Goal: Task Accomplishment & Management: Manage account settings

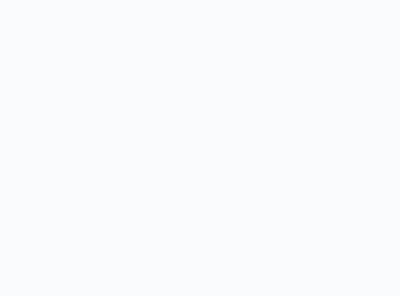
click at [271, 85] on body at bounding box center [200, 148] width 400 height 296
click at [132, 85] on body at bounding box center [200, 148] width 400 height 296
click at [179, 72] on body at bounding box center [200, 148] width 400 height 296
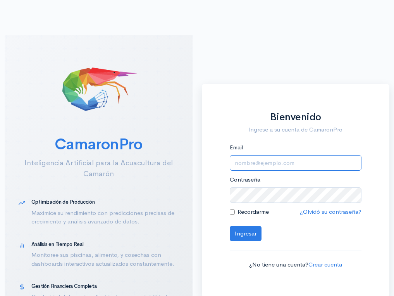
click at [271, 163] on input "Email" at bounding box center [296, 163] width 132 height 16
type input "[EMAIL_ADDRESS][DOMAIN_NAME]"
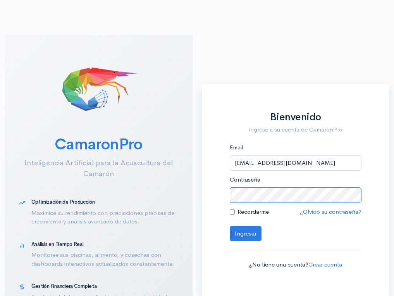
click at [230, 226] on button "Ingresar" at bounding box center [246, 234] width 32 height 16
